Goal: Task Accomplishment & Management: Manage account settings

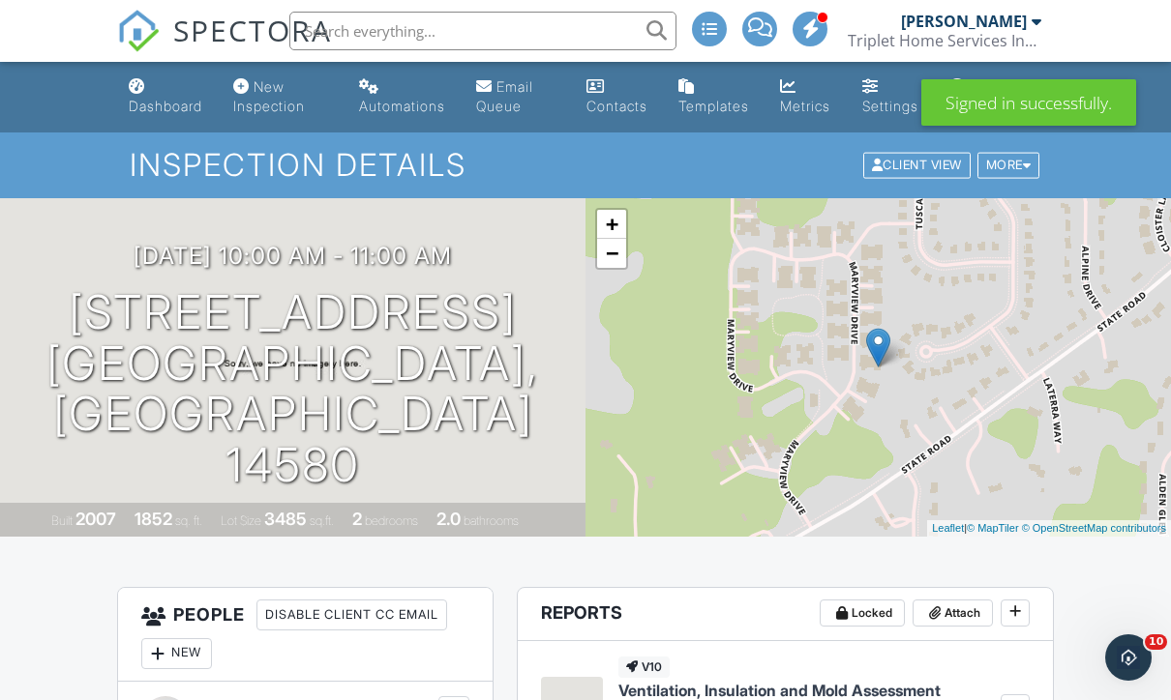
click at [188, 104] on div "Dashboard" at bounding box center [166, 106] width 74 height 16
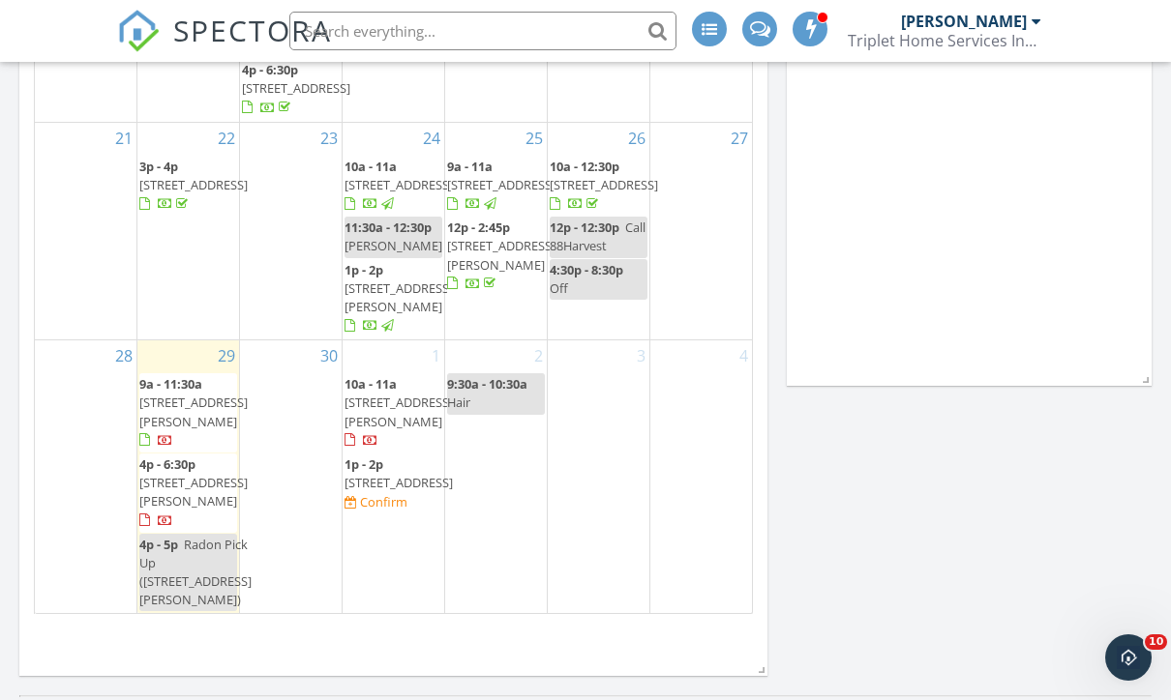
scroll to position [268, 0]
click at [505, 548] on div "2 9:30a - 10:30a Hair" at bounding box center [496, 477] width 102 height 273
click at [508, 536] on div "2 9:30a - 10:30a Hair" at bounding box center [496, 477] width 102 height 273
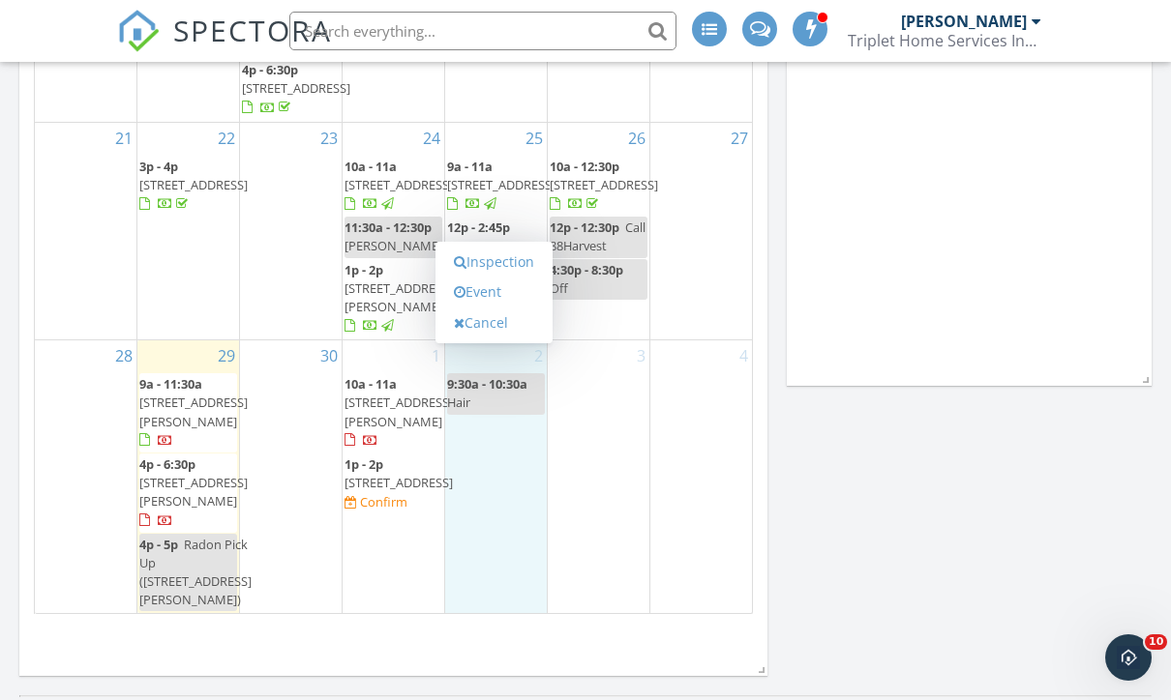
click at [499, 293] on link "Event" at bounding box center [494, 292] width 100 height 31
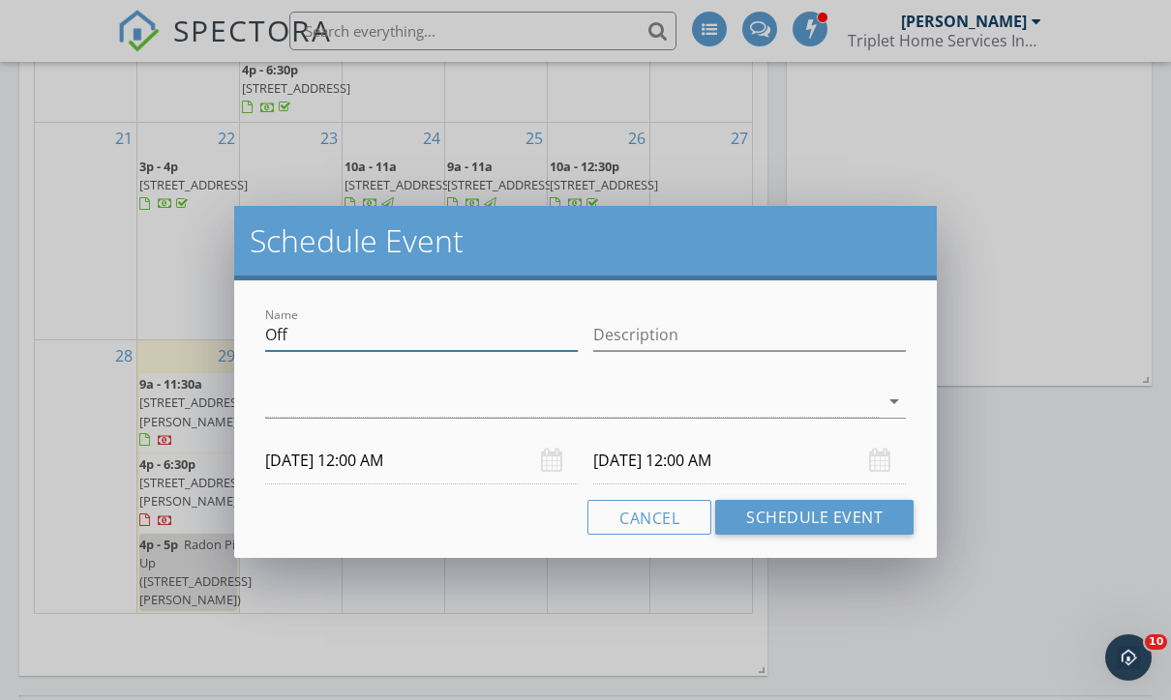
click at [474, 333] on input "Off" at bounding box center [421, 335] width 312 height 32
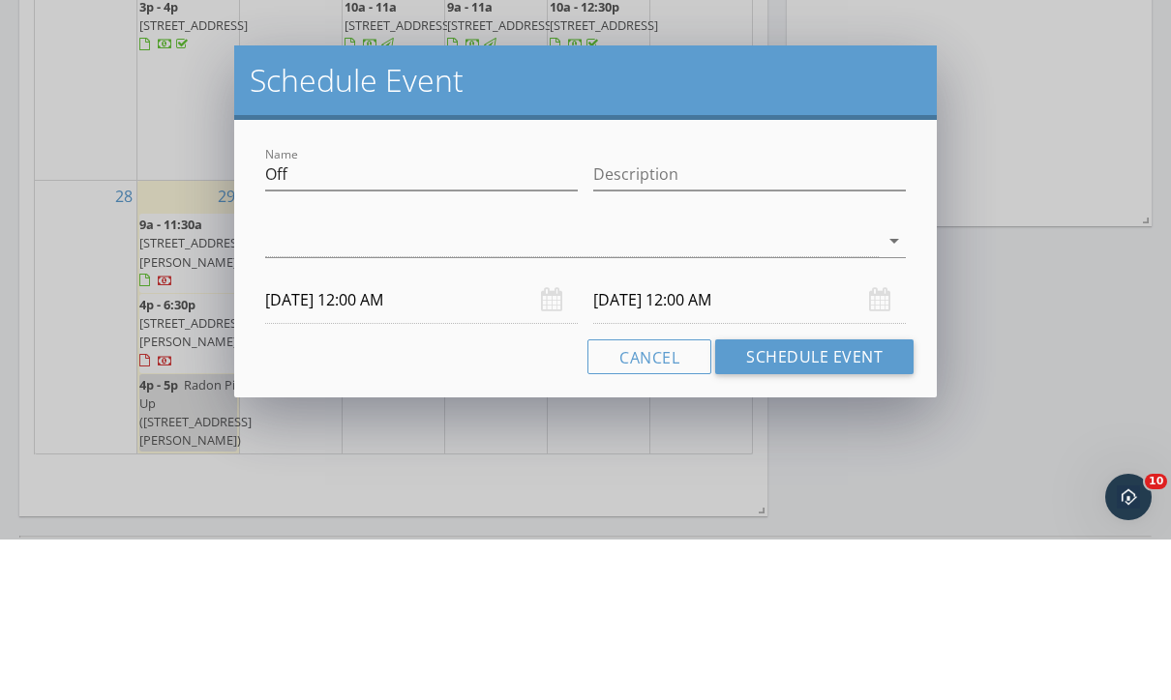
scroll to position [1787, 0]
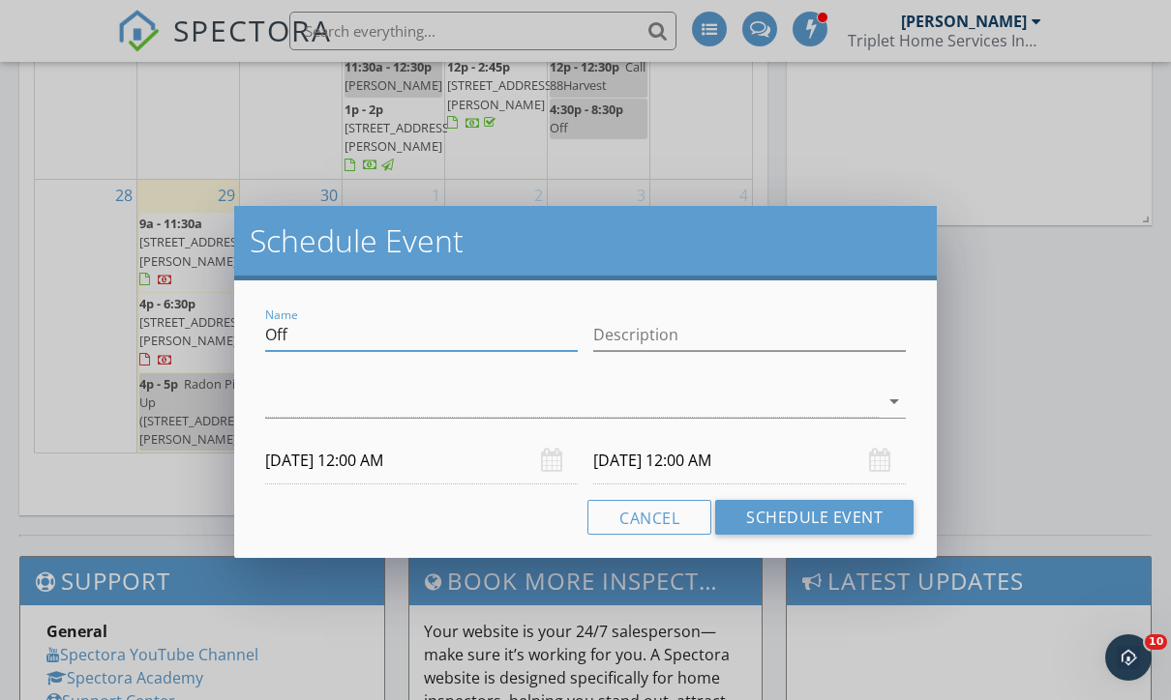
click at [665, 515] on button "Cancel" at bounding box center [649, 517] width 124 height 35
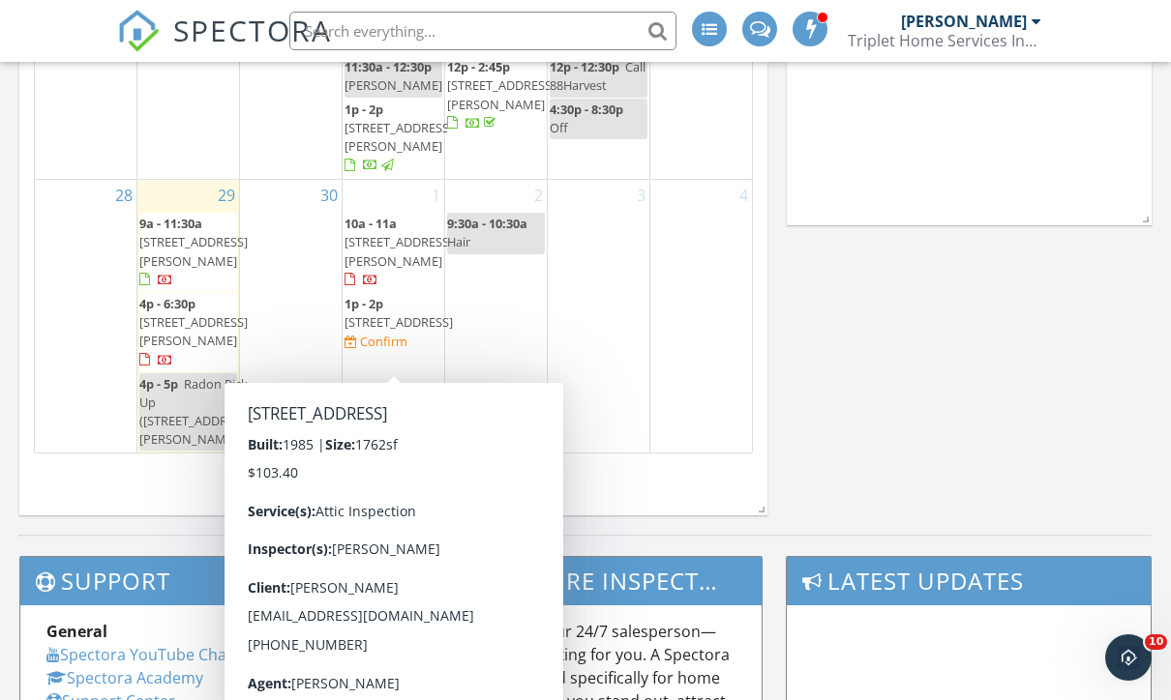
click at [387, 330] on span "12 Olde Orchard Ln, Fairport 14450" at bounding box center [398, 321] width 108 height 17
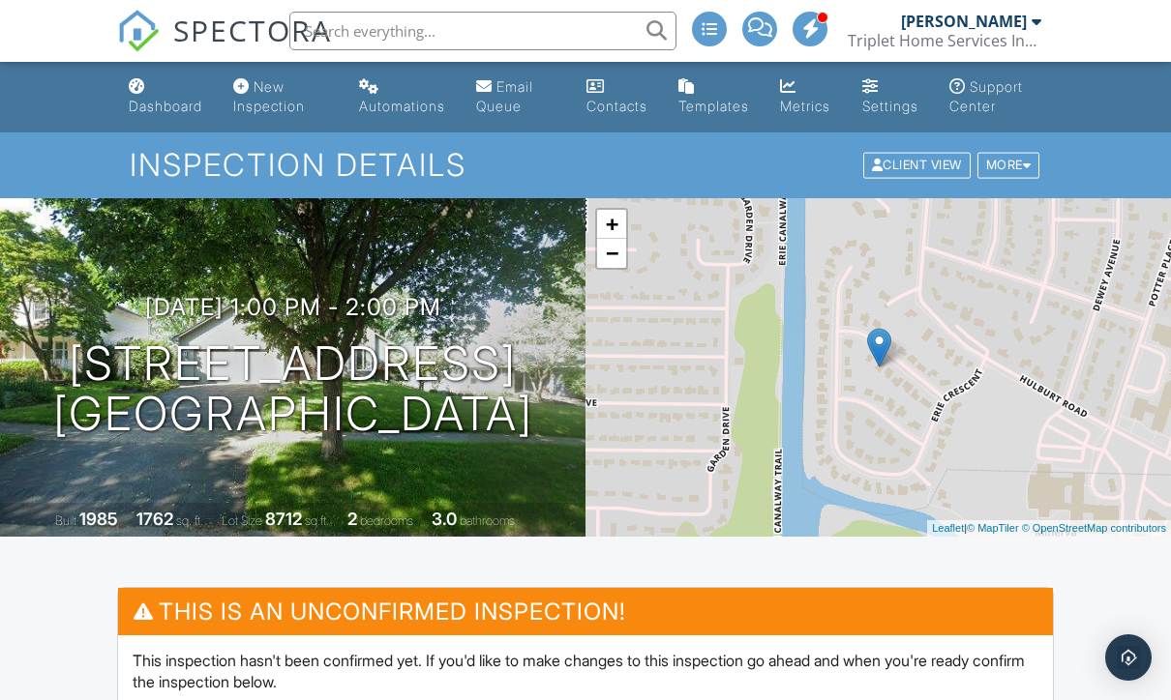
click at [1010, 166] on div "More" at bounding box center [1008, 166] width 63 height 26
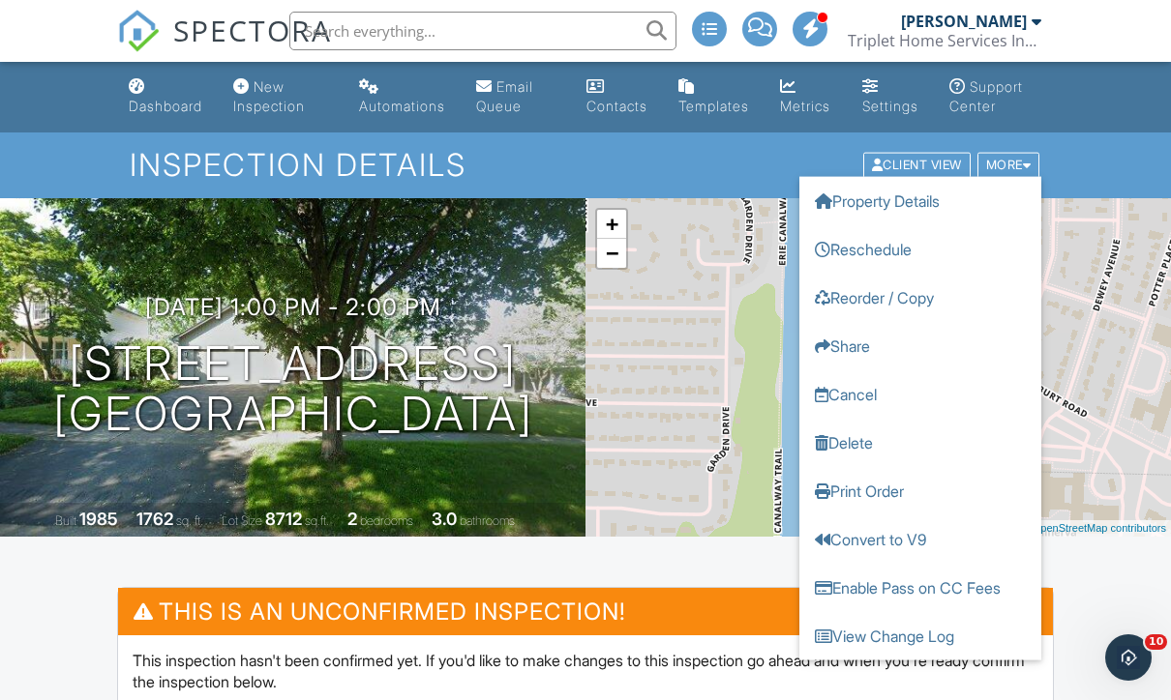
click at [896, 253] on link "Reschedule" at bounding box center [920, 249] width 242 height 48
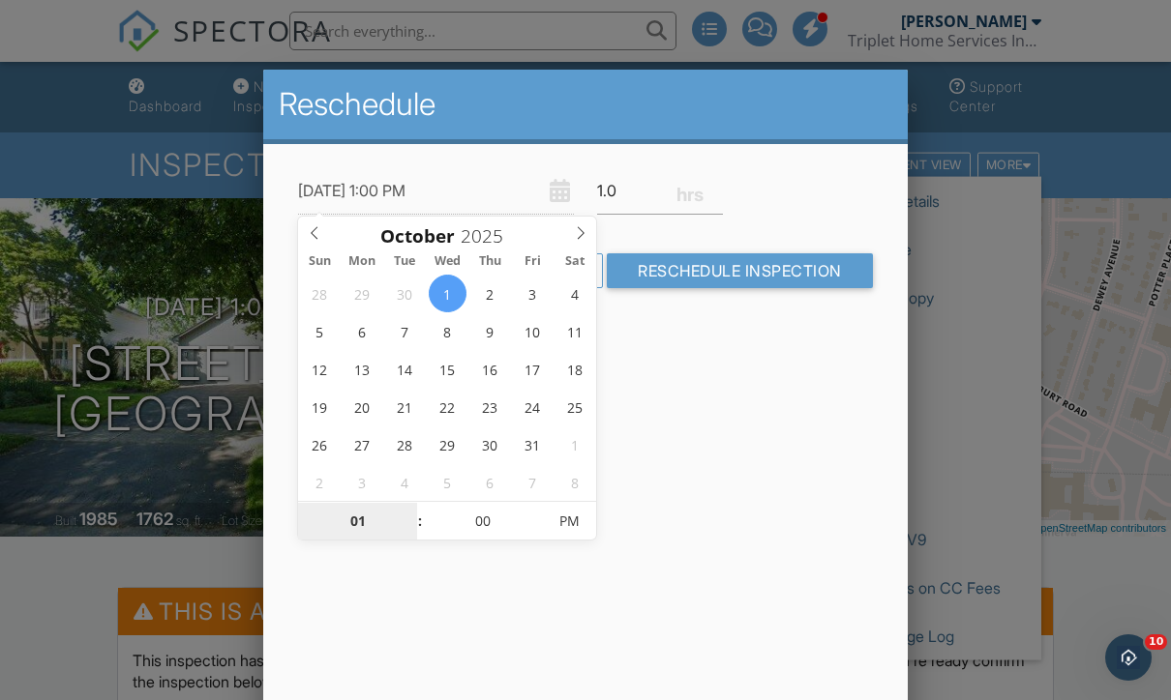
click at [361, 528] on input "01" at bounding box center [357, 522] width 119 height 39
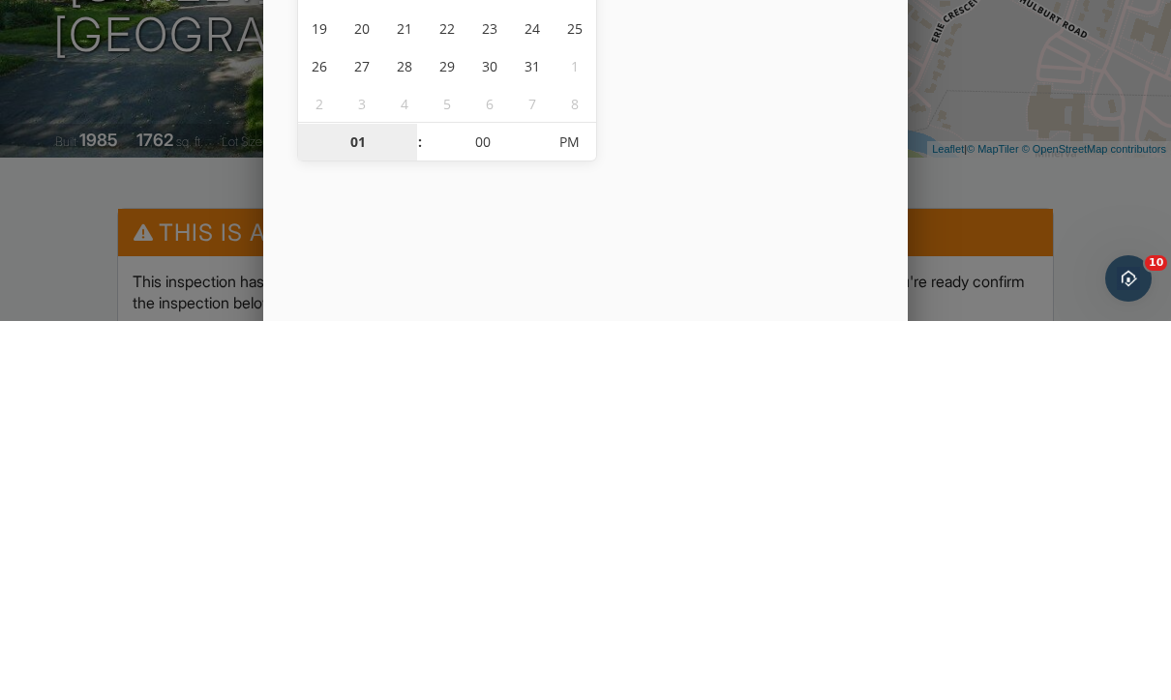
type input "12"
type input "10/01/2025 12:00 PM"
click at [486, 503] on input "00" at bounding box center [483, 522] width 119 height 39
type input "04"
type input "10/01/2025 12:04 PM"
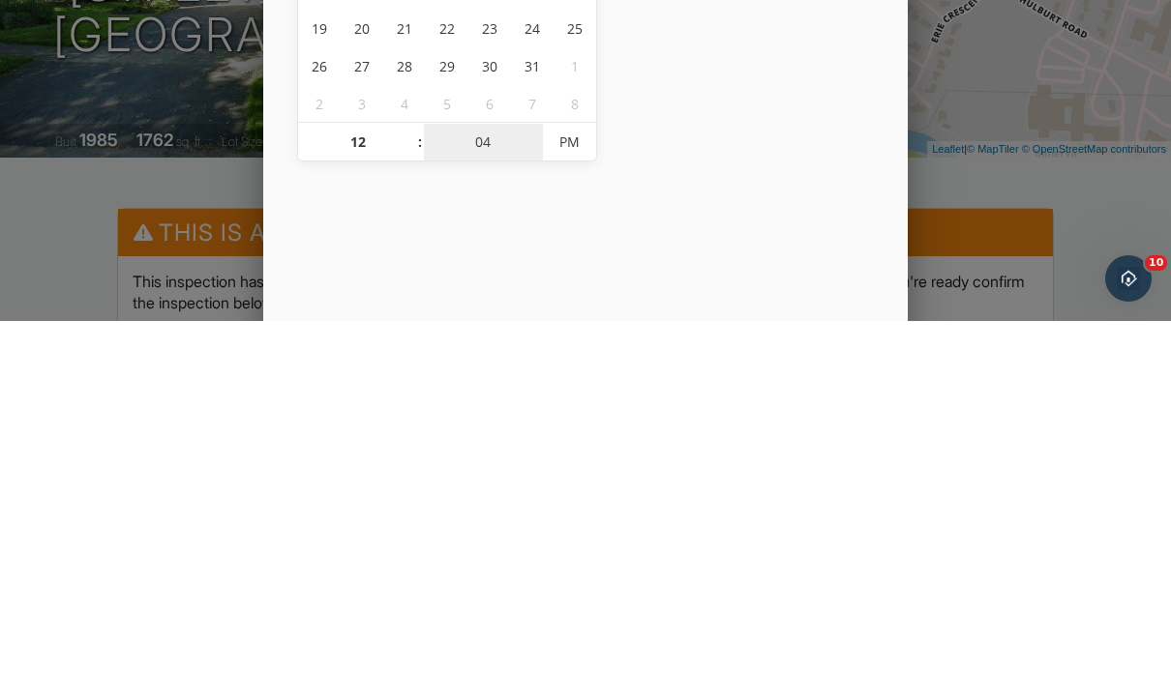
type input "45"
type input "10/01/2025 12:45 PM"
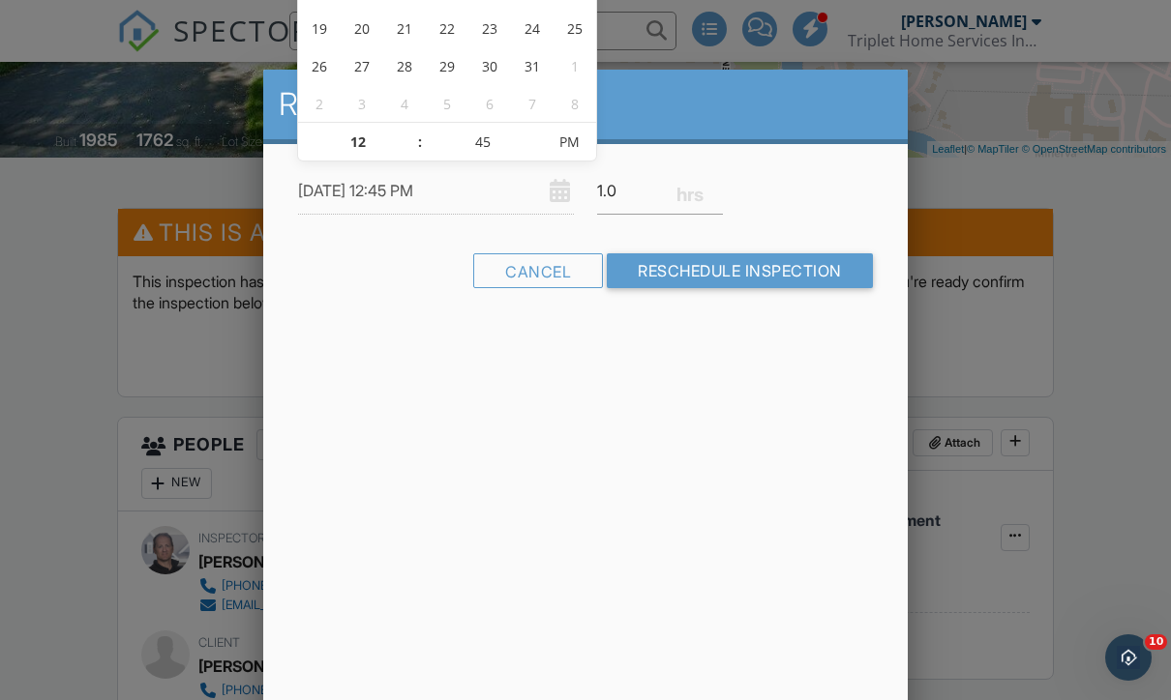
click at [801, 270] on input "Reschedule Inspection" at bounding box center [740, 270] width 266 height 35
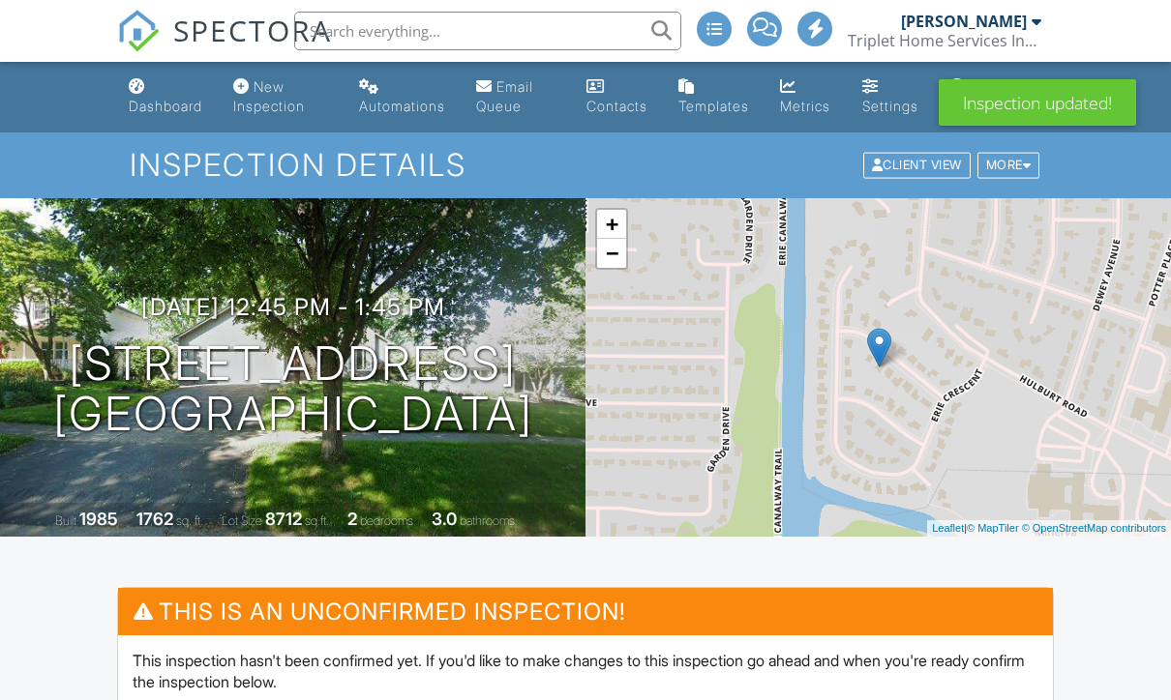
click at [1092, 522] on link "© OpenStreetMap contributors" at bounding box center [1094, 528] width 144 height 12
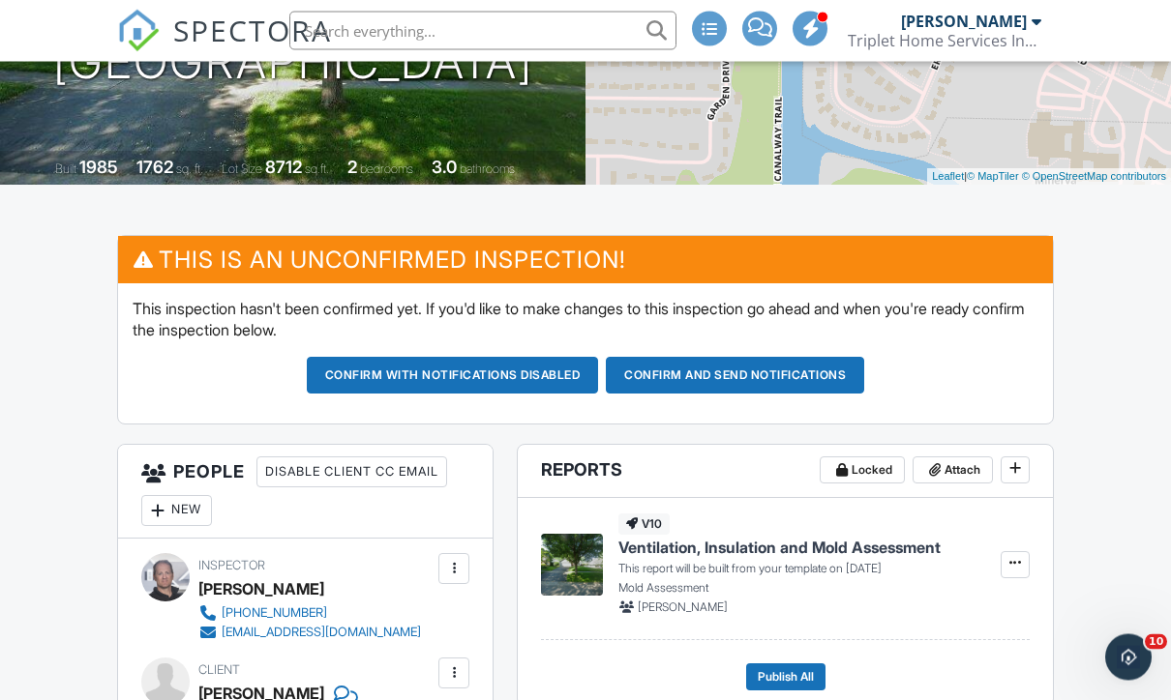
scroll to position [352, 0]
click at [787, 374] on button "Confirm and send notifications" at bounding box center [735, 375] width 258 height 37
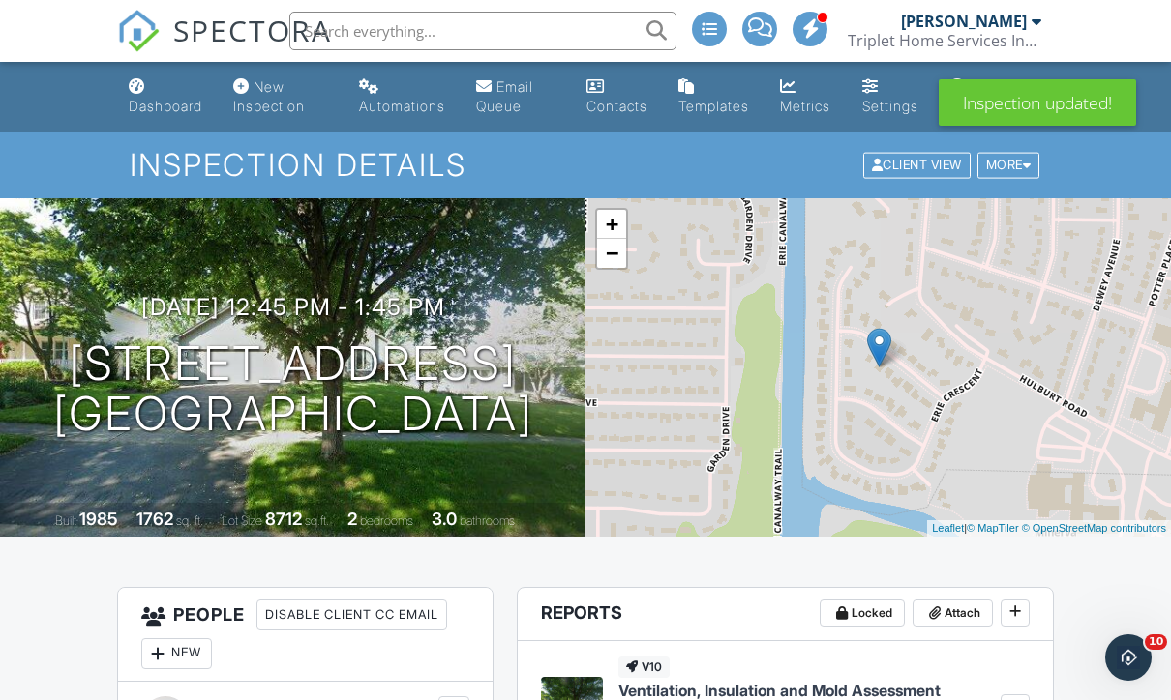
click at [179, 115] on link "Dashboard" at bounding box center [165, 97] width 89 height 55
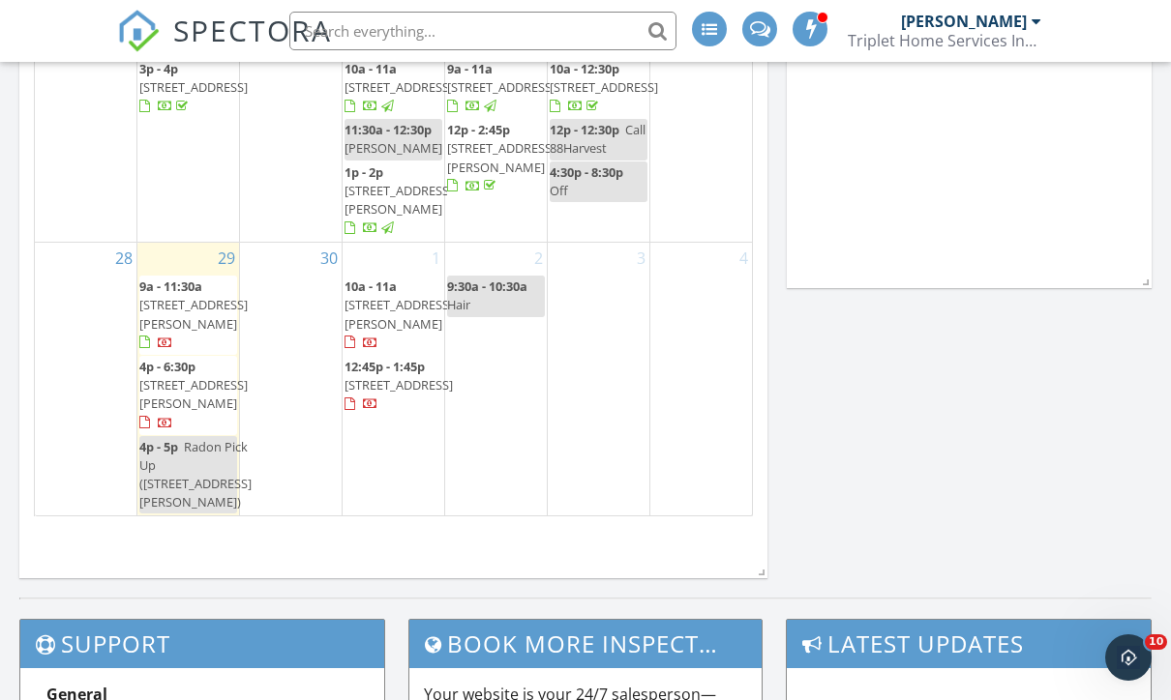
scroll to position [1722, 0]
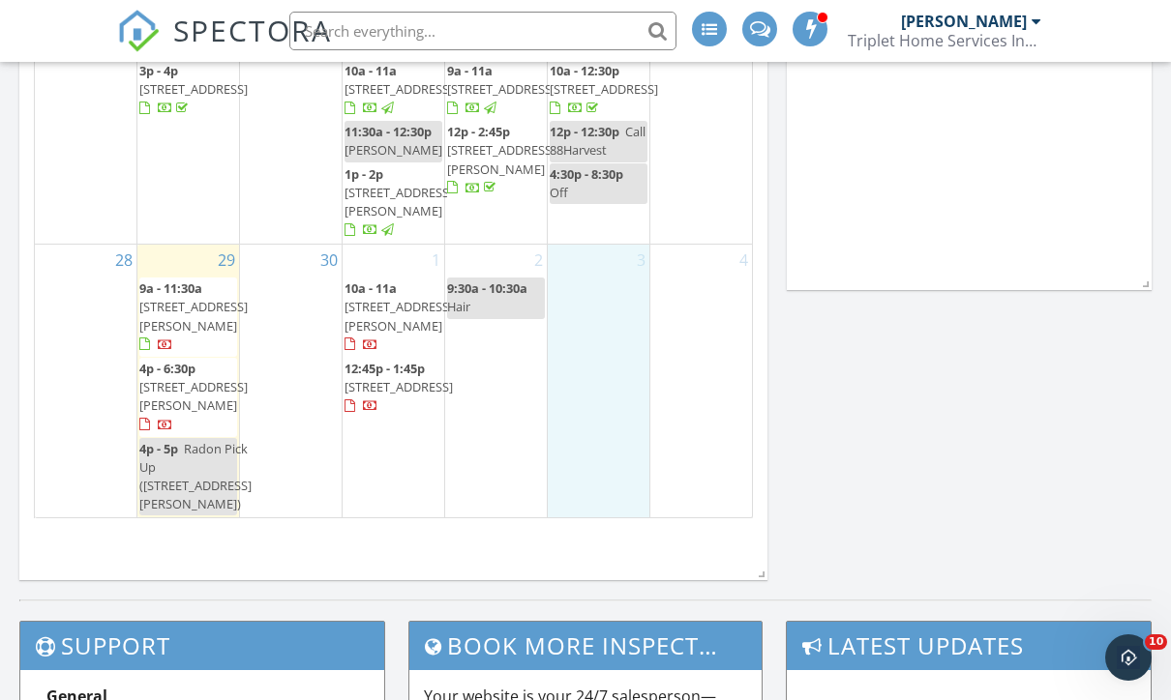
click at [592, 334] on div "3" at bounding box center [599, 381] width 102 height 273
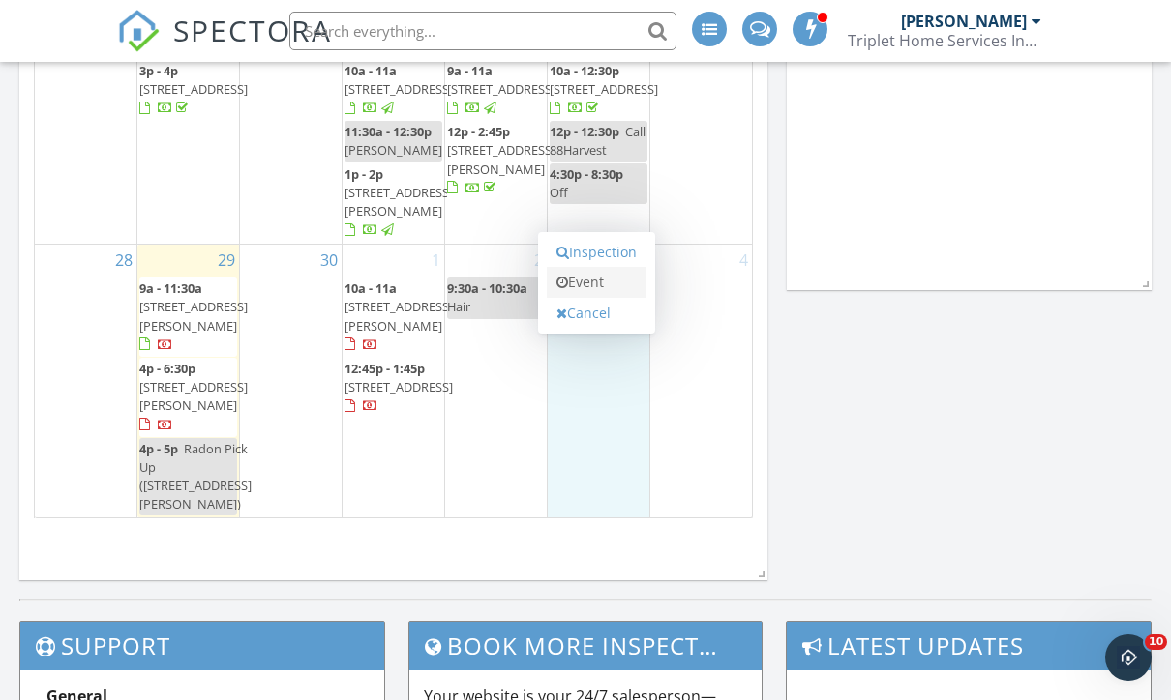
click at [595, 286] on link "Event" at bounding box center [597, 282] width 100 height 31
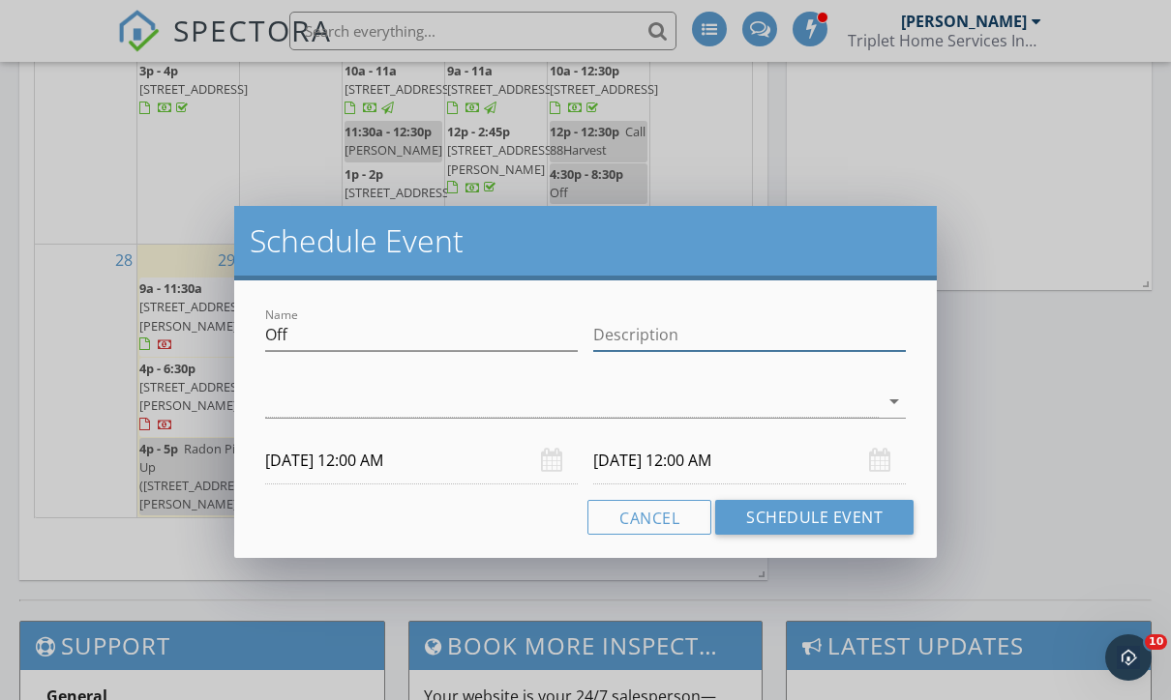
click at [625, 339] on input "Description" at bounding box center [749, 335] width 312 height 32
type input "Golf"
click at [449, 466] on input "[DATE] 12:00 AM" at bounding box center [421, 460] width 312 height 47
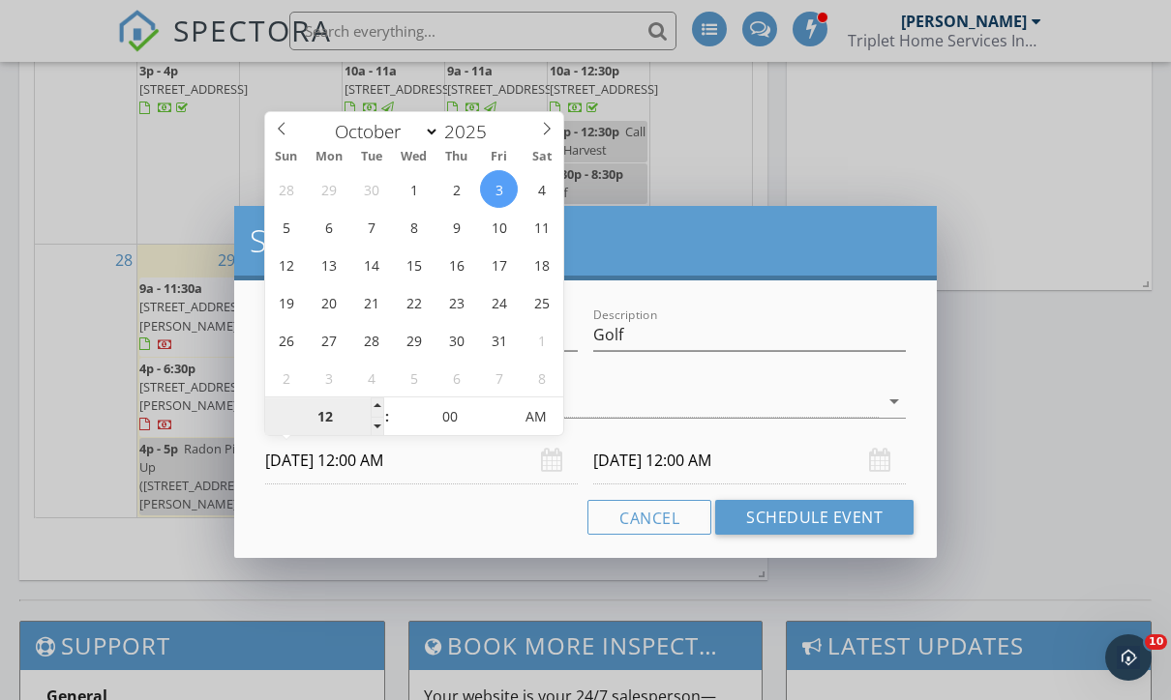
click at [339, 415] on input "12" at bounding box center [324, 418] width 119 height 39
type input "01"
click at [523, 429] on span "AM" at bounding box center [535, 417] width 53 height 39
type input "[DATE] 1:00 PM"
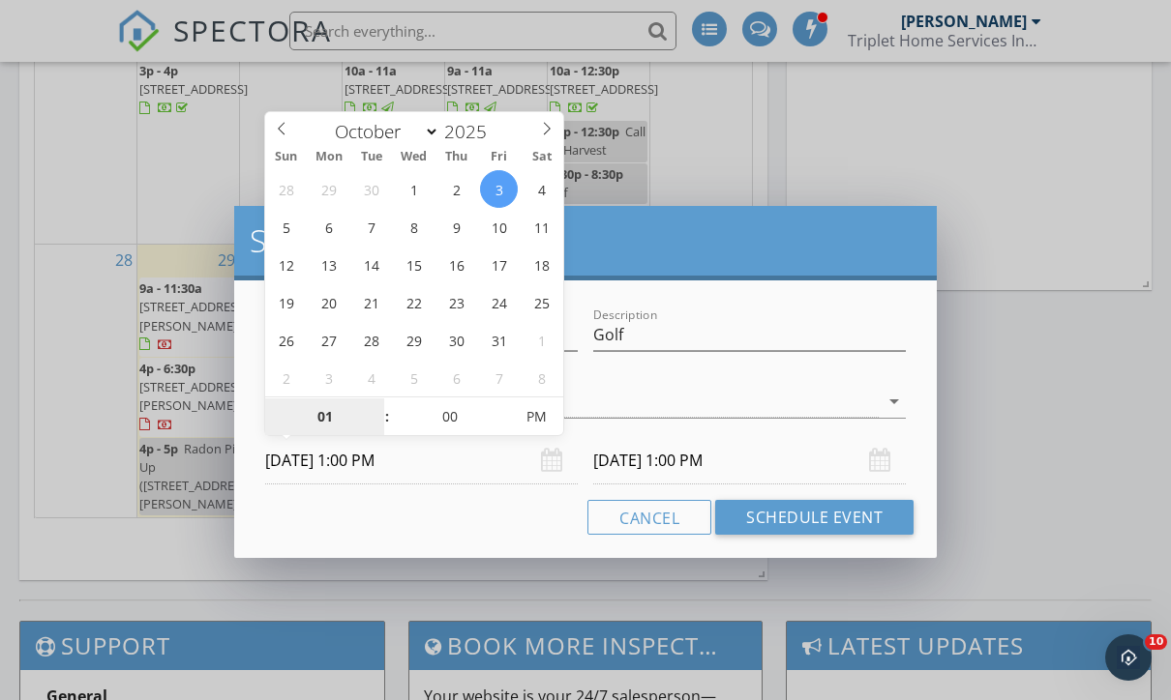
type input "01"
click at [798, 467] on input "[DATE] 1:00 PM" at bounding box center [749, 460] width 312 height 47
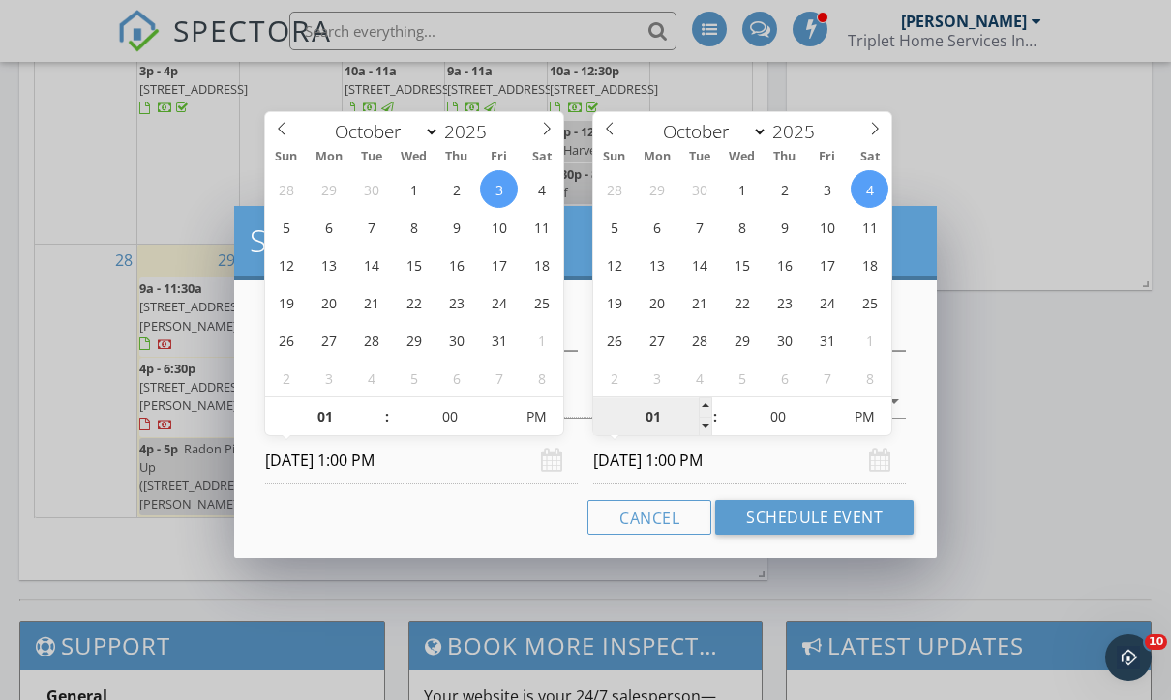
click at [648, 426] on input "01" at bounding box center [652, 418] width 119 height 39
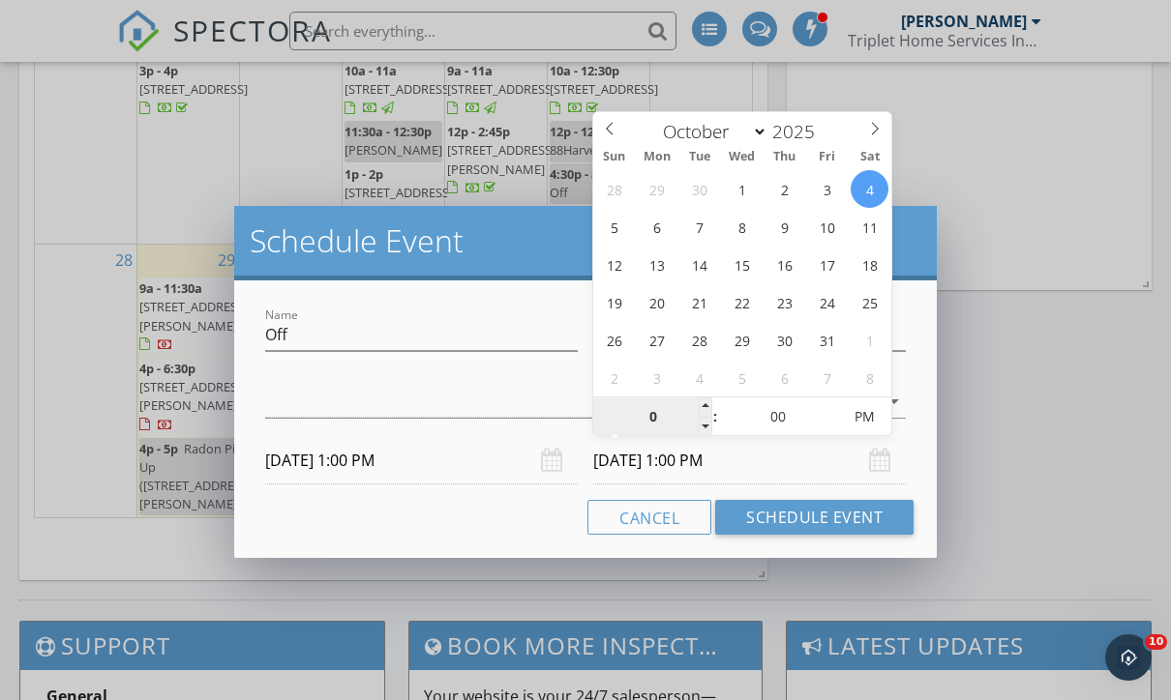
type input "05"
type input "[DATE] 5:00 PM"
type input "08"
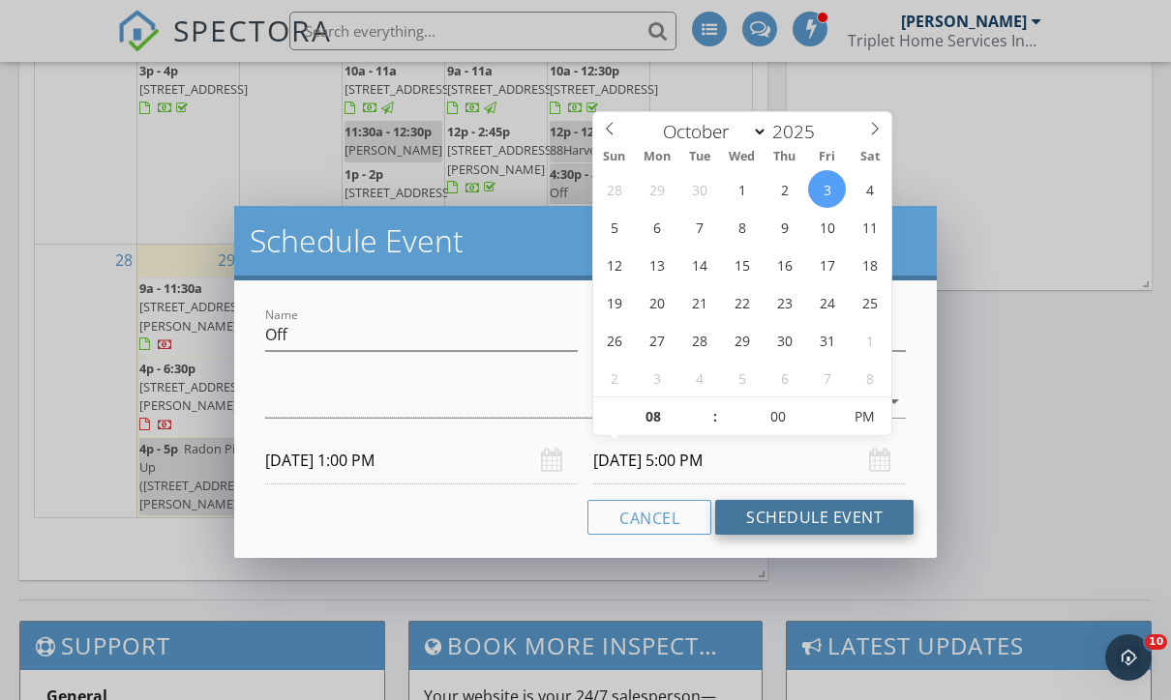
click at [833, 519] on button "Schedule Event" at bounding box center [814, 517] width 198 height 35
type input "[DATE] 8:00 PM"
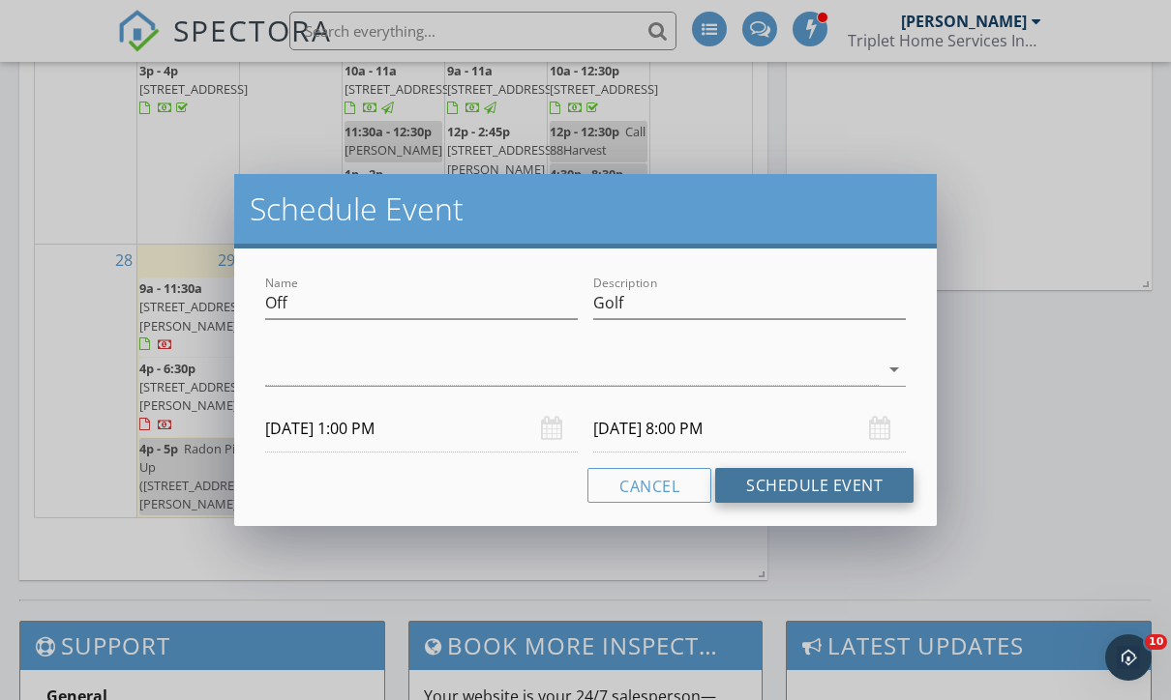
scroll to position [1786, 0]
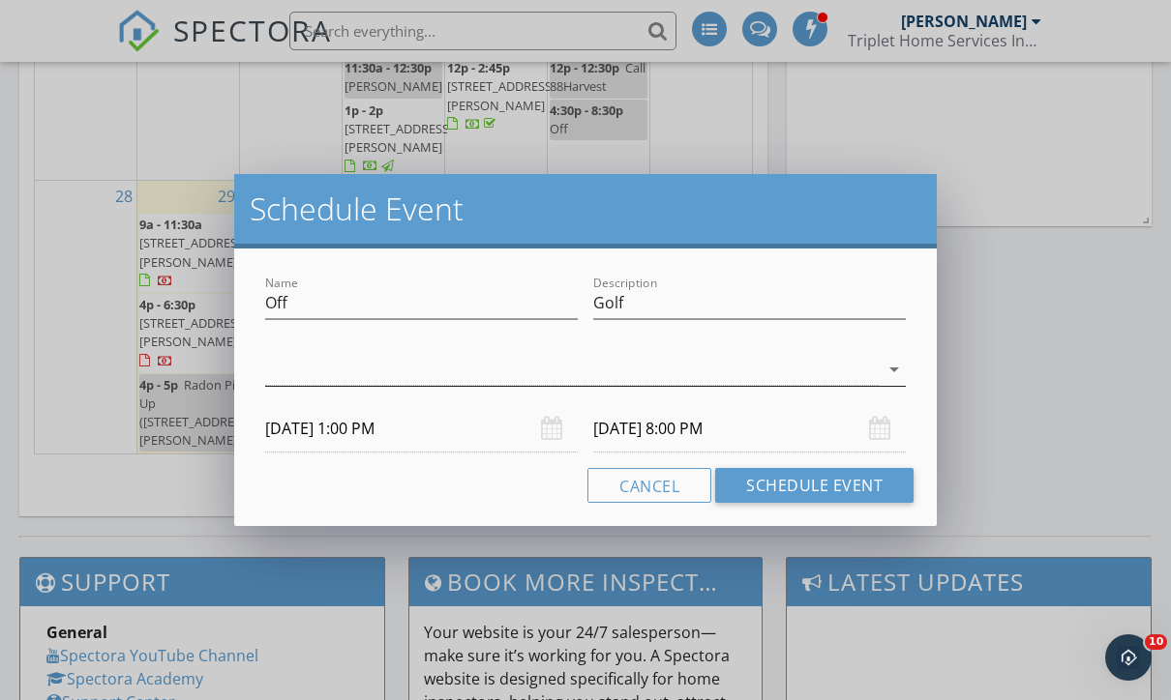
click at [891, 379] on icon "arrow_drop_down" at bounding box center [893, 369] width 23 height 23
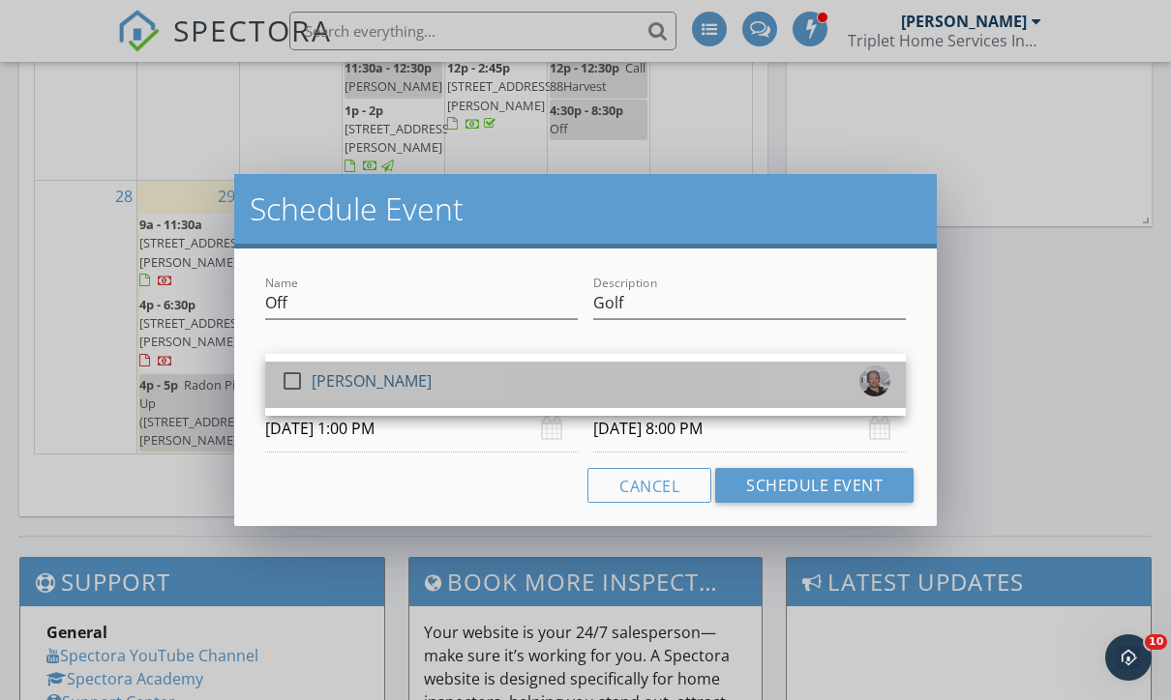
click at [466, 382] on div "check_box_outline_blank [PERSON_NAME]" at bounding box center [585, 385] width 609 height 39
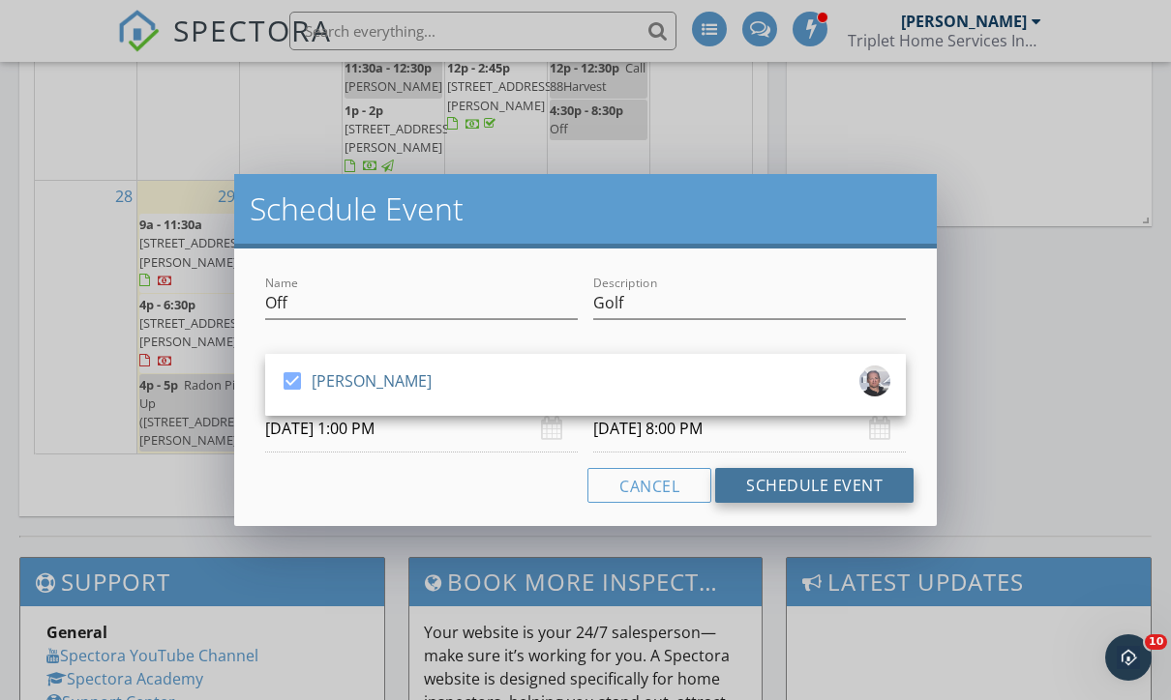
click at [857, 483] on button "Schedule Event" at bounding box center [814, 485] width 198 height 35
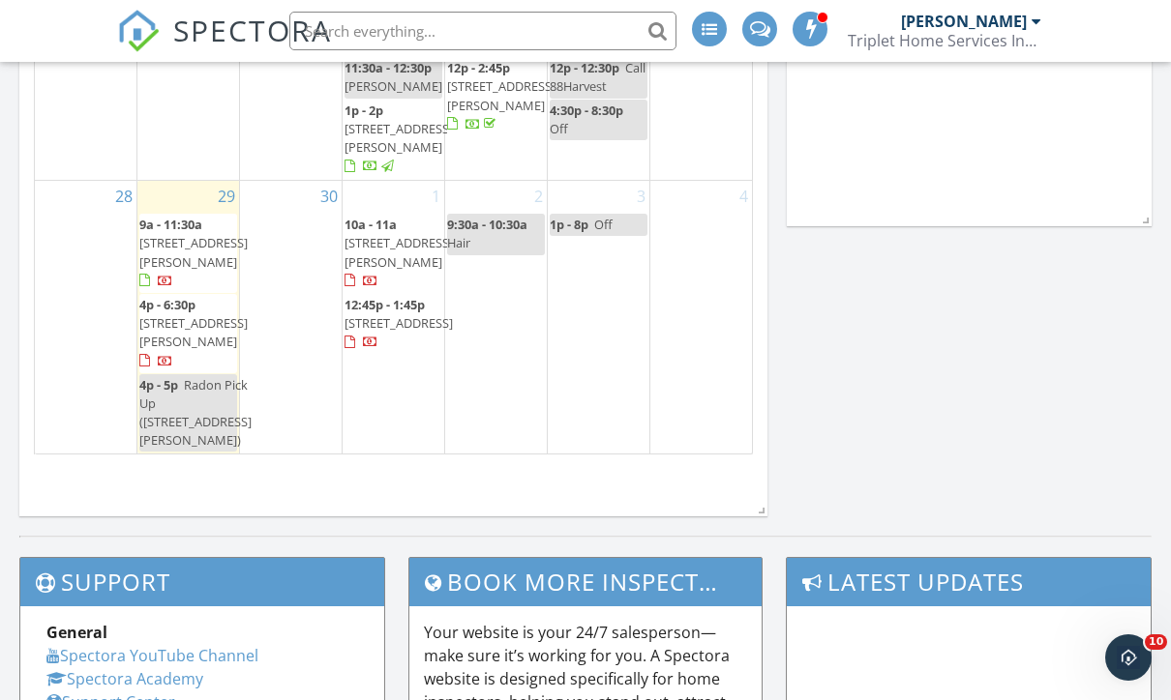
scroll to position [268, 0]
click at [510, 382] on div "2 9:30a - 10:30a Hair" at bounding box center [496, 317] width 102 height 273
click at [513, 383] on div "2 9:30a - 10:30a Hair" at bounding box center [496, 317] width 102 height 273
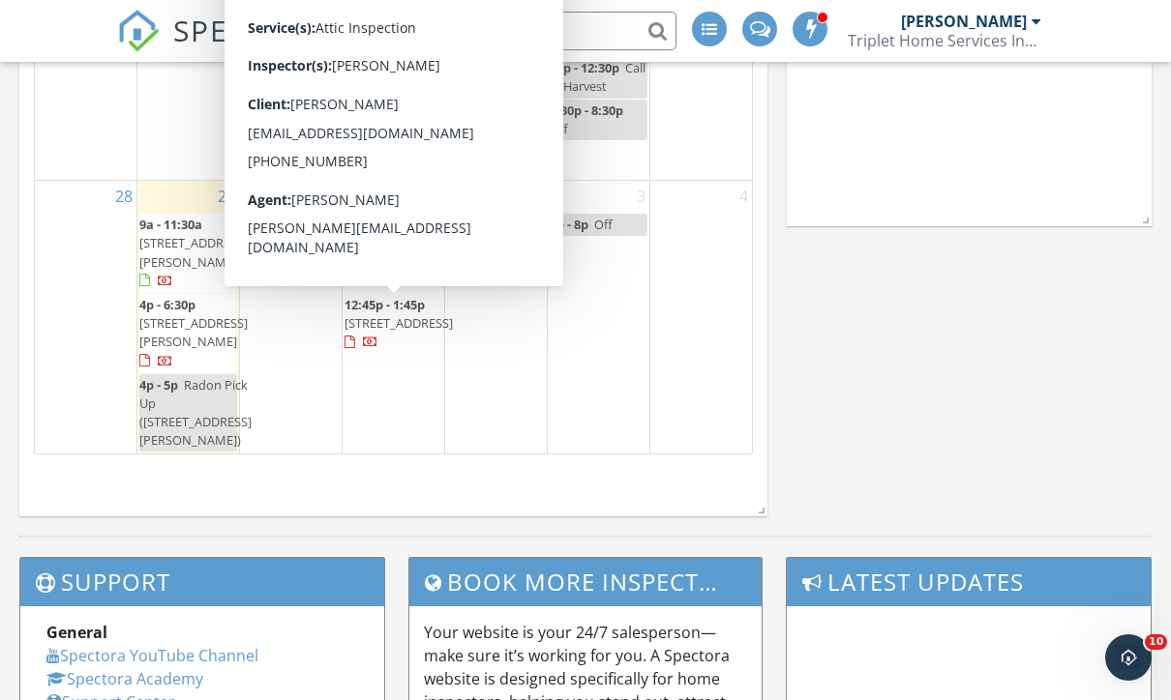
click at [487, 365] on div "2 9:30a - 10:30a Hair" at bounding box center [496, 317] width 102 height 273
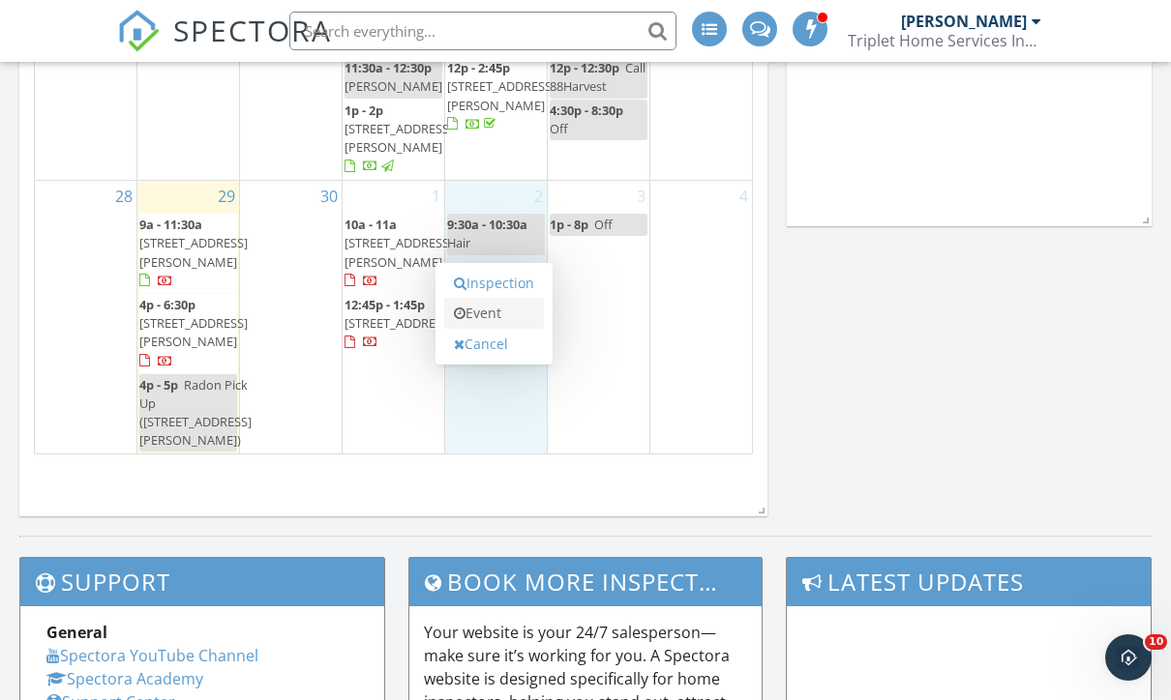
click at [490, 323] on link "Event" at bounding box center [494, 313] width 100 height 31
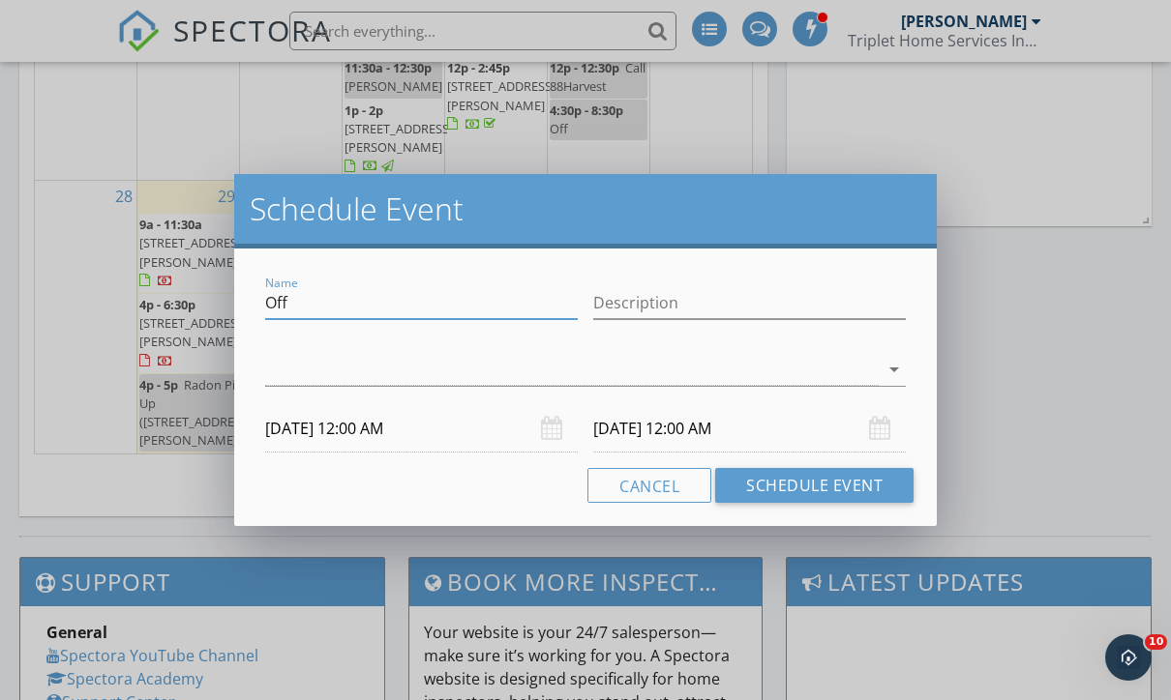
scroll to position [1785, 0]
drag, startPoint x: 298, startPoint y: 312, endPoint x: 230, endPoint y: 308, distance: 67.9
click at [230, 308] on div "Schedule Event Name Off Description arrow_drop_down [DATE] 12:00 AM [DATE] 12:0…" at bounding box center [585, 350] width 1171 height 700
type input "O"
type input "[PERSON_NAME] Eye Visit"
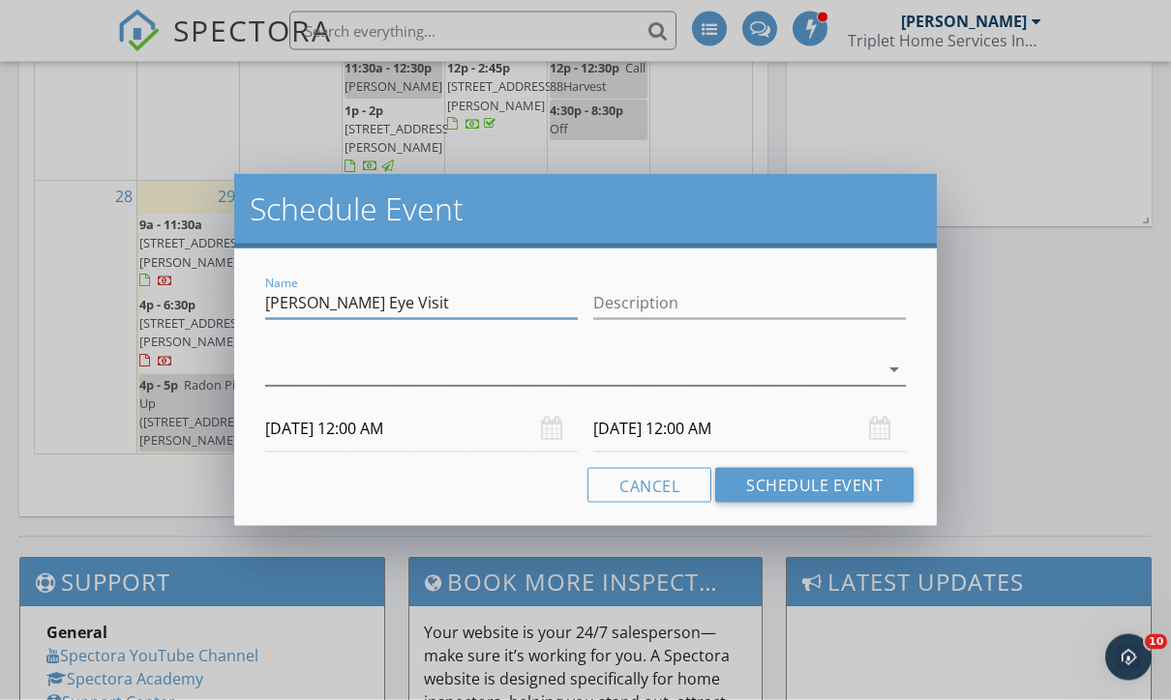
click at [742, 375] on div at bounding box center [571, 370] width 613 height 32
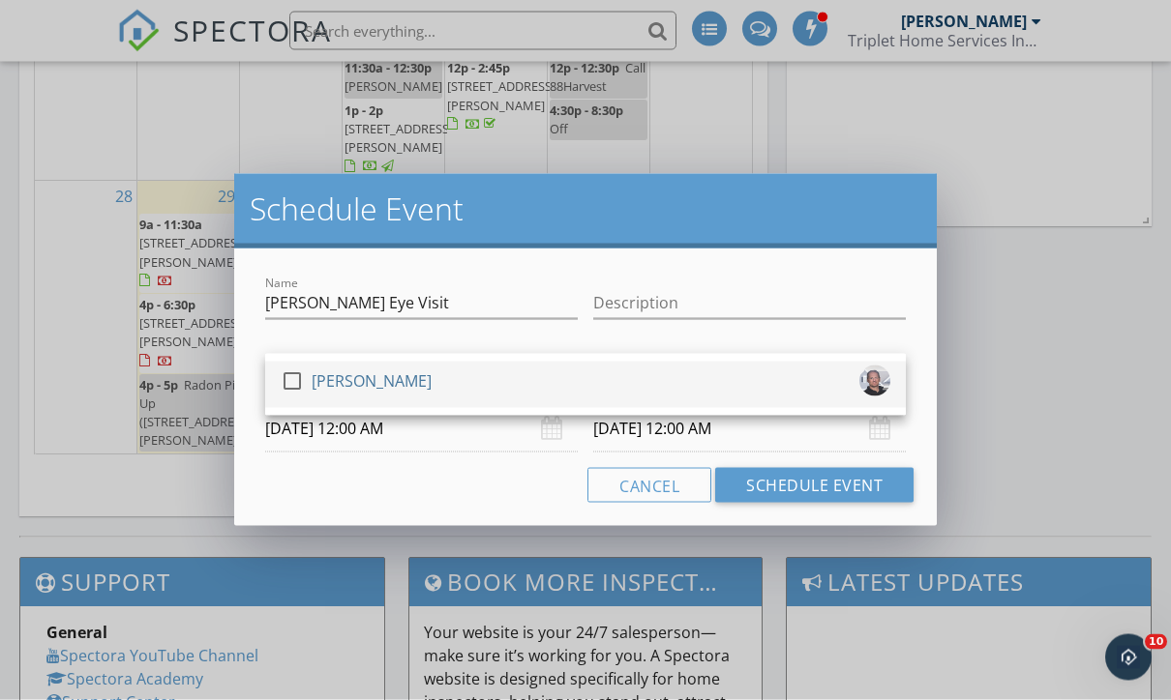
scroll to position [1786, 0]
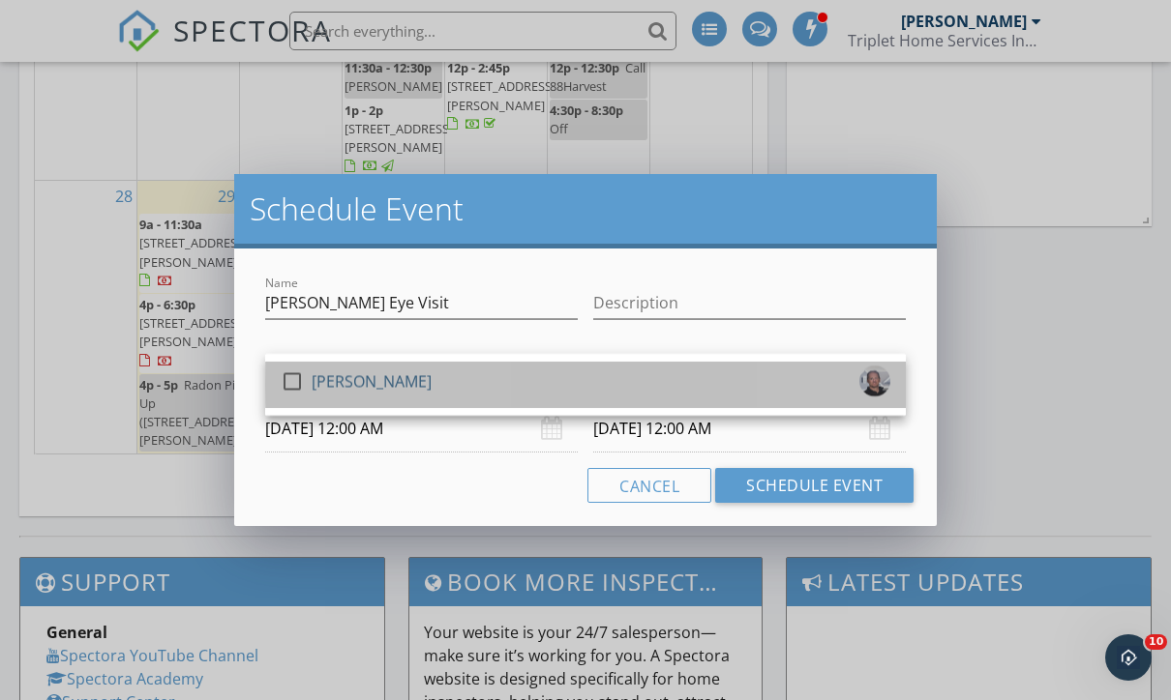
click at [694, 385] on div "check_box_outline_blank [PERSON_NAME]" at bounding box center [585, 385] width 609 height 39
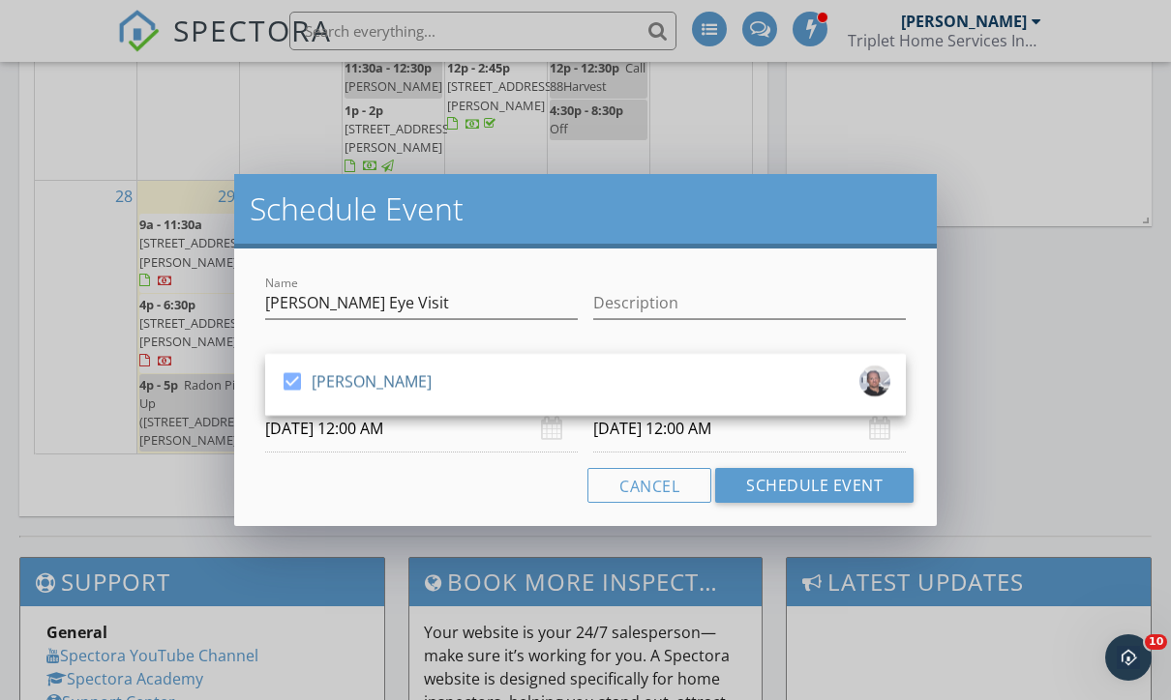
click at [492, 448] on input "[DATE] 12:00 AM" at bounding box center [421, 428] width 312 height 47
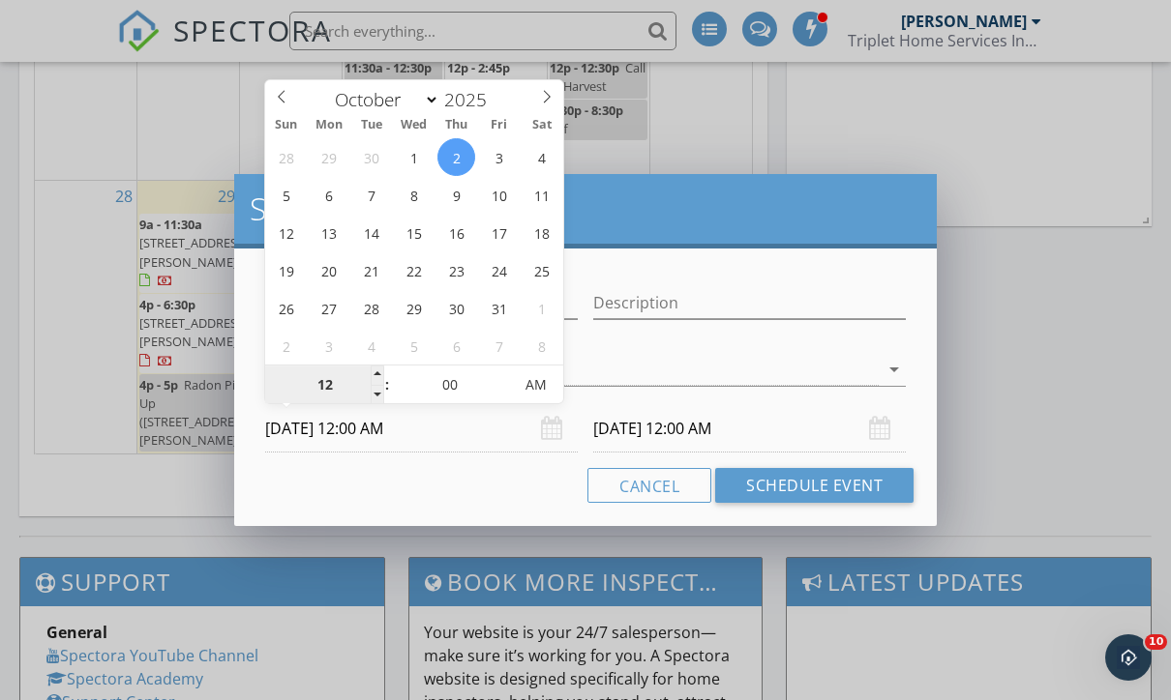
click at [362, 386] on input "12" at bounding box center [324, 386] width 119 height 39
type input "02"
type input "[DATE] 2:00 PM"
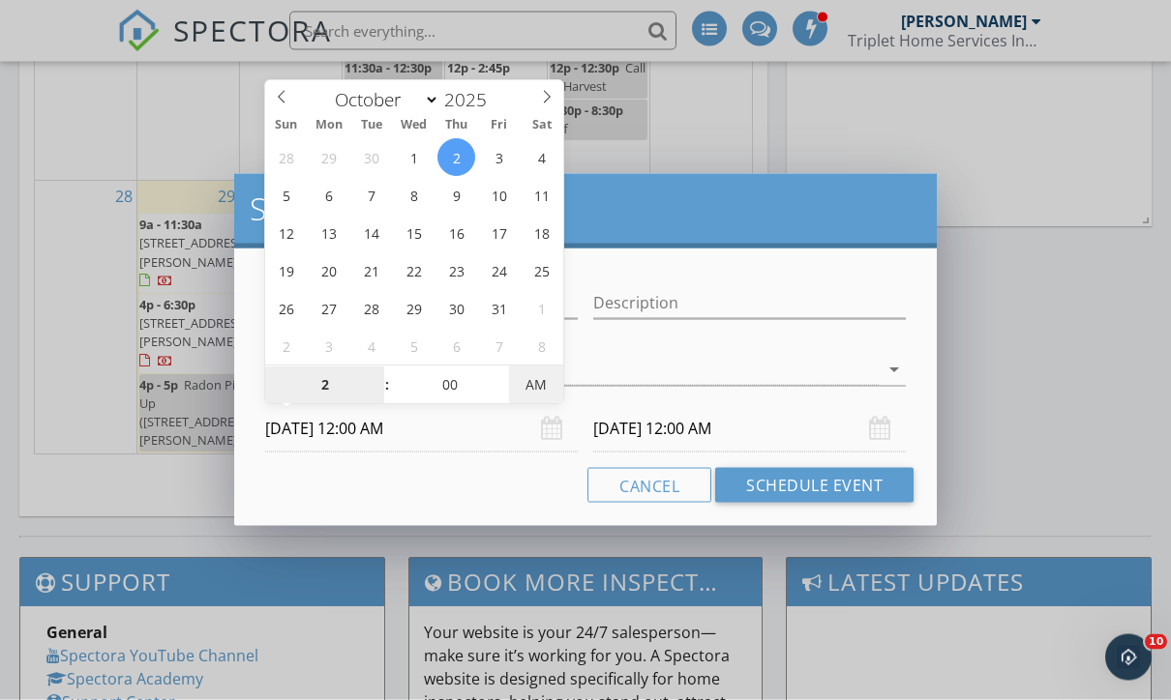
type input "[DATE] 2:00 PM"
click at [770, 436] on input "[DATE] 2:00 PM" at bounding box center [749, 428] width 312 height 47
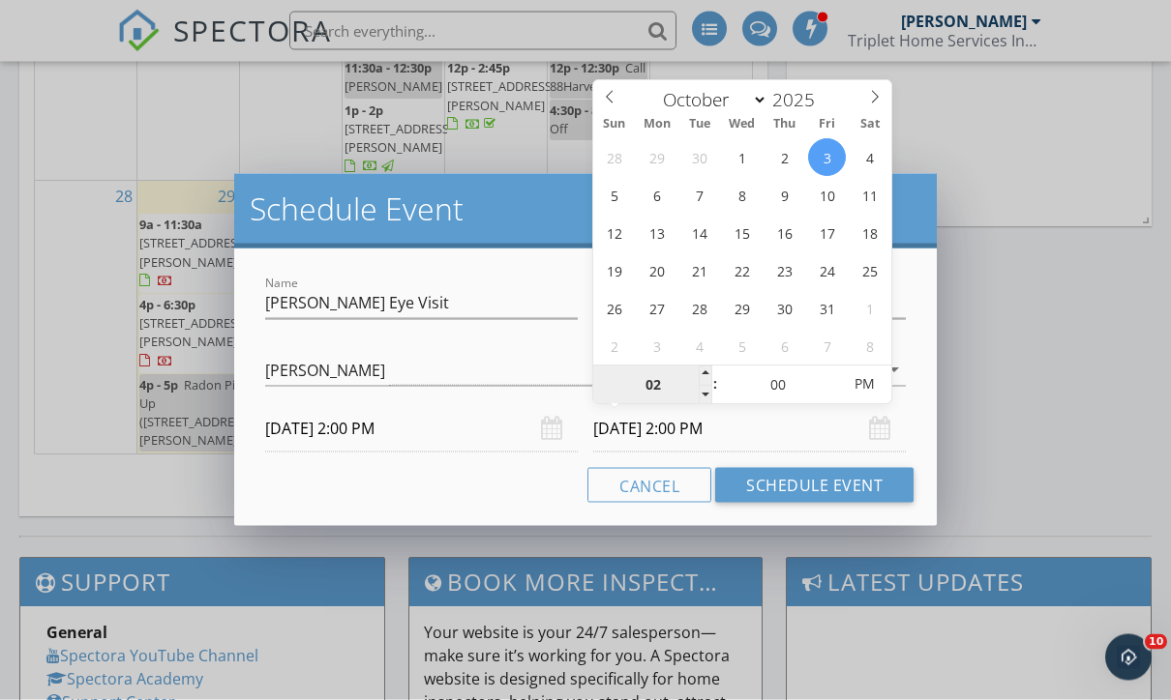
click at [662, 386] on input "02" at bounding box center [652, 386] width 119 height 39
type input "04"
type input "[DATE] 4:00 PM"
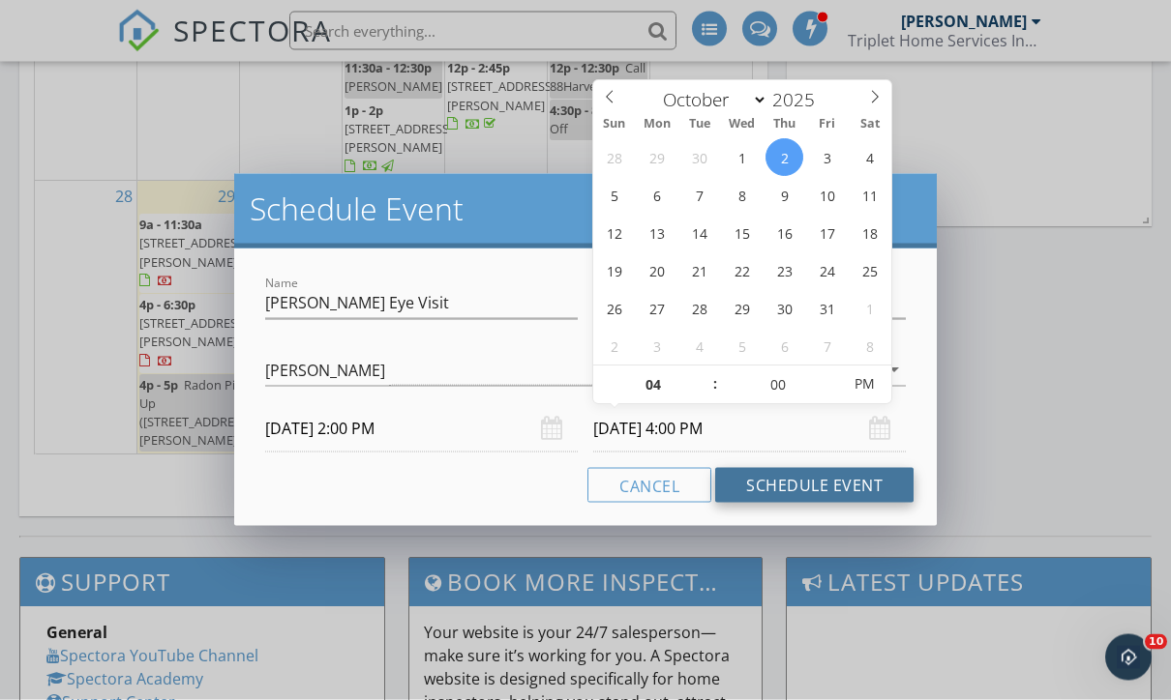
click at [824, 489] on button "Schedule Event" at bounding box center [814, 485] width 198 height 35
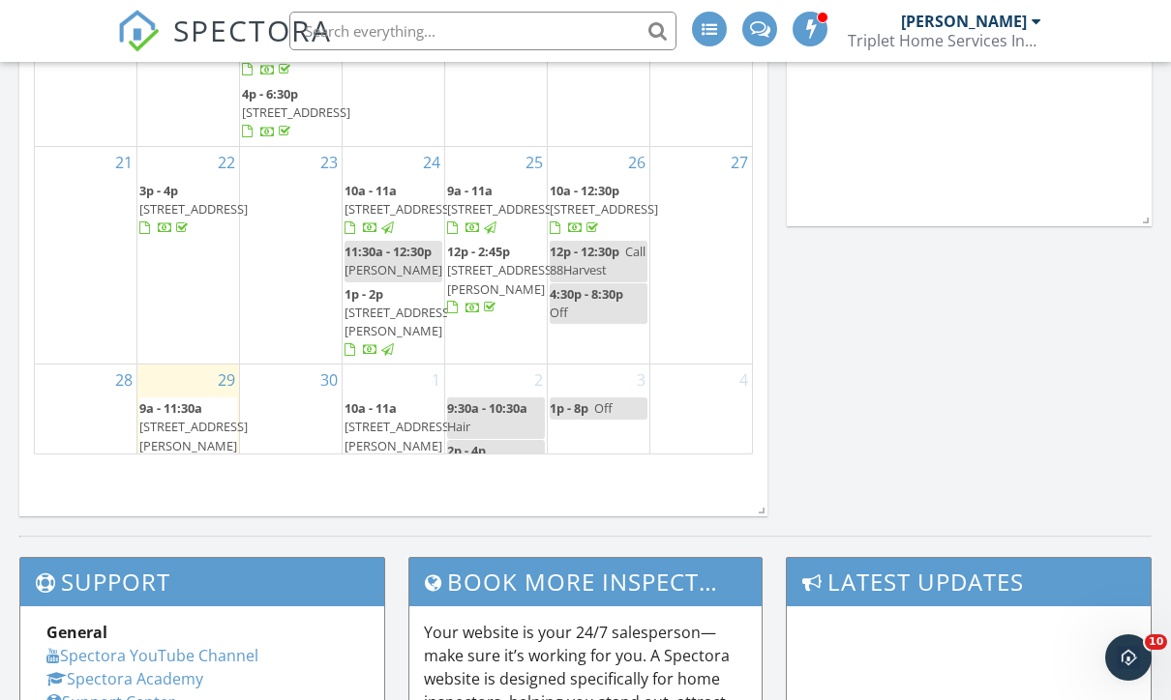
scroll to position [10, 10]
